Goal: Task Accomplishment & Management: Use online tool/utility

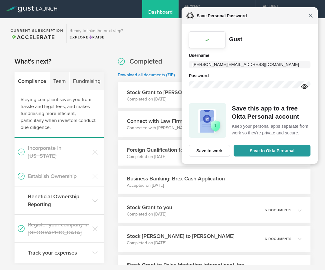
click at [310, 17] on span "Close" at bounding box center [310, 15] width 5 height 5
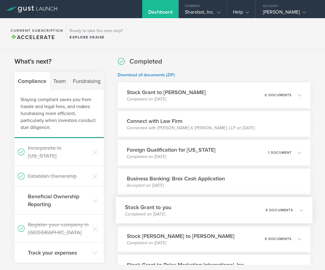
scroll to position [19, 0]
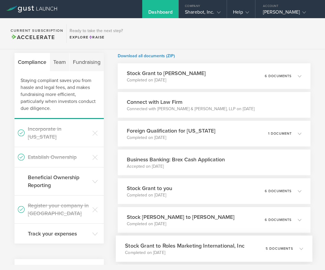
drag, startPoint x: 208, startPoint y: 243, endPoint x: 208, endPoint y: 240, distance: 3.0
click at [208, 242] on h3 "Stock Grant to Roles Marketing International, Inc" at bounding box center [185, 246] width 120 height 8
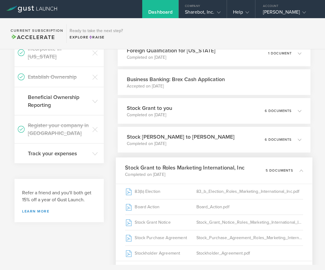
scroll to position [242, 0]
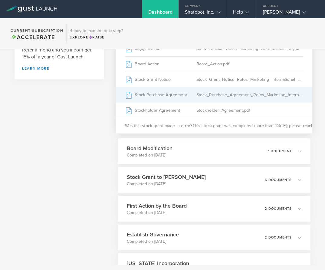
click at [243, 94] on div "Stock_Purchase_Agreement_Roles_Marketing_International_Inc.pdf" at bounding box center [249, 94] width 107 height 15
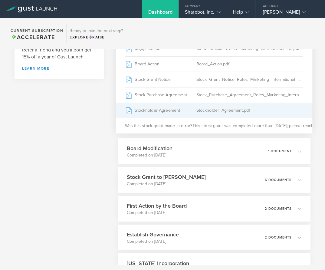
click at [223, 109] on div "Stockholder_Agreement.pdf" at bounding box center [249, 110] width 107 height 15
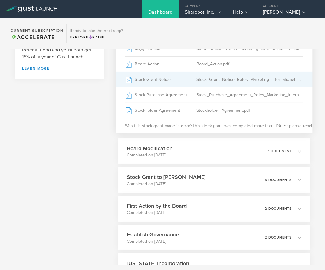
click at [165, 80] on div "Stock Grant Notice" at bounding box center [160, 79] width 71 height 15
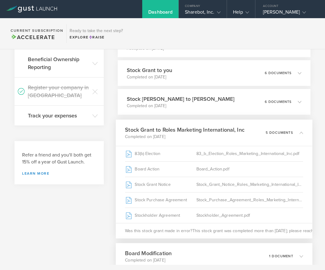
scroll to position [136, 0]
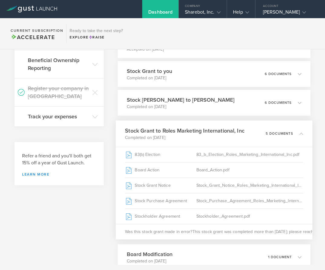
click at [224, 131] on h3 "Stock Grant to Roles Marketing International, Inc" at bounding box center [185, 131] width 120 height 8
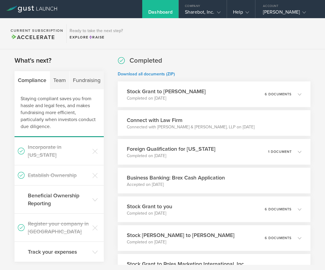
scroll to position [0, 0]
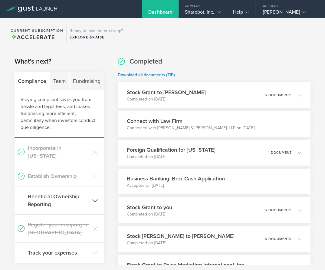
click at [93, 198] on icon at bounding box center [94, 200] width 5 height 5
click at [94, 197] on icon at bounding box center [94, 199] width 5 height 5
click at [90, 79] on div "Fundraising" at bounding box center [87, 81] width 34 height 18
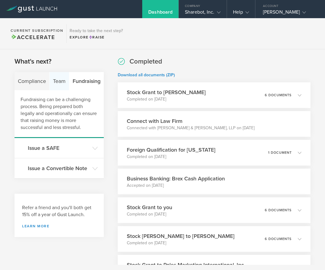
click at [54, 82] on div "Team" at bounding box center [60, 81] width 20 height 18
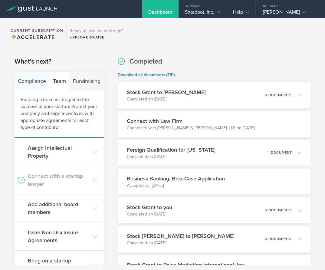
click at [23, 83] on div "Compliance" at bounding box center [32, 81] width 35 height 18
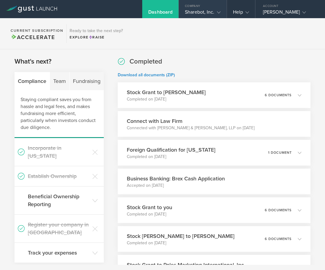
click at [206, 11] on div "Sharebot, Inc." at bounding box center [202, 13] width 35 height 9
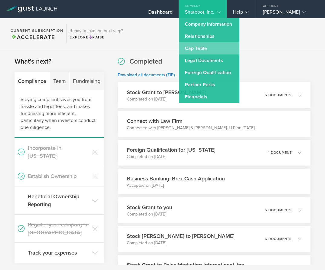
click at [195, 48] on link "Cap Table" at bounding box center [209, 48] width 61 height 12
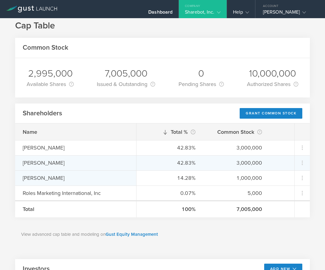
scroll to position [11, 0]
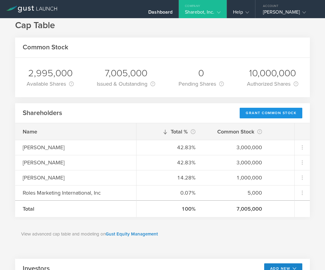
click at [276, 115] on div "Grant Common Stock" at bounding box center [271, 113] width 63 height 11
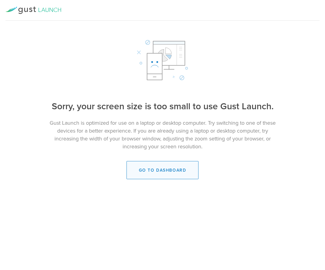
click at [175, 167] on link "Go to dashboard" at bounding box center [163, 170] width 72 height 18
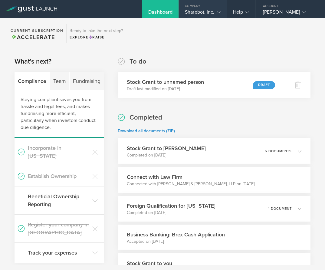
click at [200, 12] on div "Sharebot, Inc." at bounding box center [202, 13] width 35 height 9
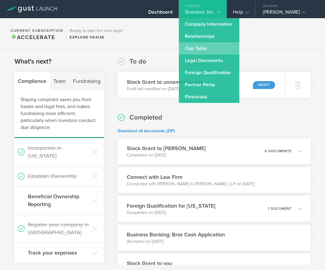
click at [200, 47] on link "Cap Table" at bounding box center [209, 48] width 61 height 12
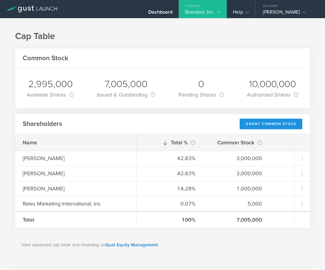
click at [279, 125] on div "Grant Common Stock" at bounding box center [271, 124] width 63 height 11
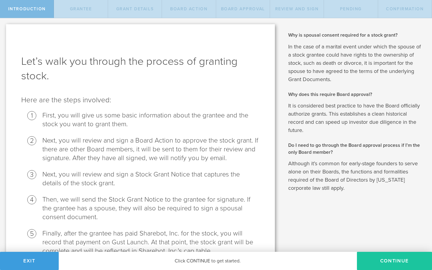
click at [325, 260] on button "Continue" at bounding box center [394, 261] width 75 height 18
